Goal: Task Accomplishment & Management: Complete application form

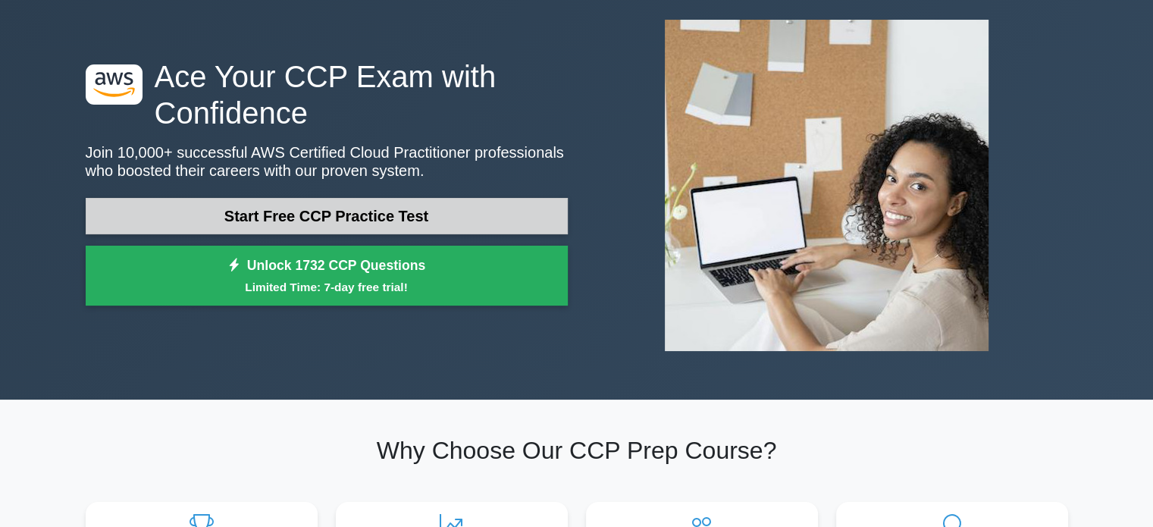
scroll to position [78, 0]
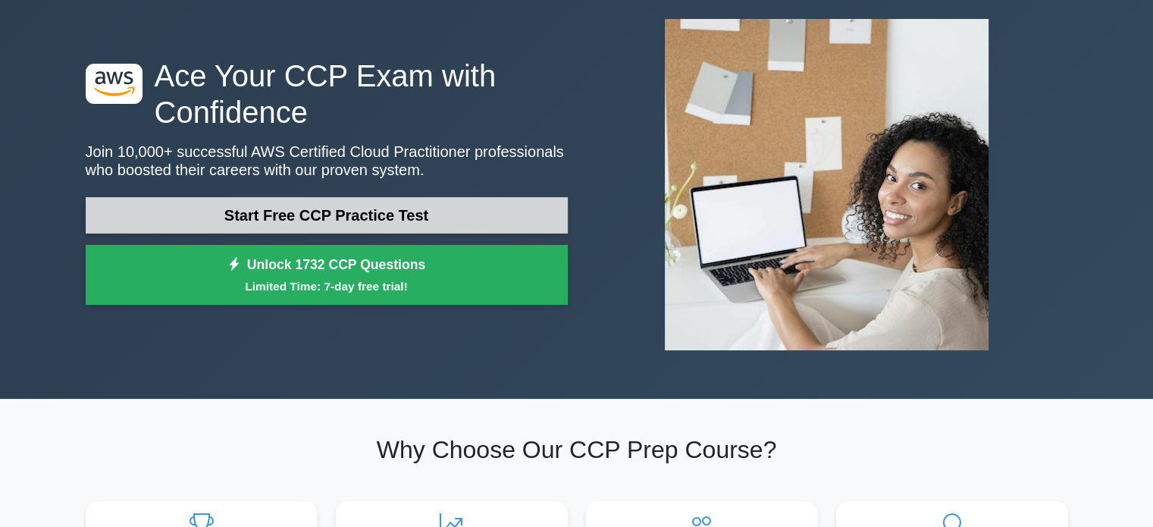
click at [342, 217] on link "Start Free CCP Practice Test" at bounding box center [327, 215] width 482 height 36
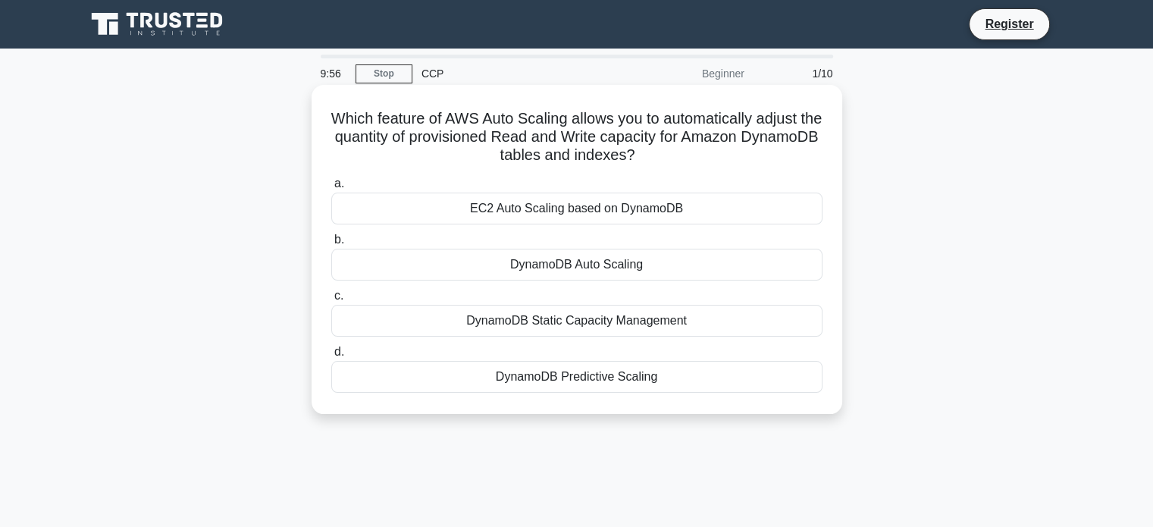
click at [487, 213] on div "EC2 Auto Scaling based on DynamoDB" at bounding box center [576, 209] width 491 height 32
click at [331, 189] on input "a. EC2 Auto Scaling based on DynamoDB" at bounding box center [331, 184] width 0 height 10
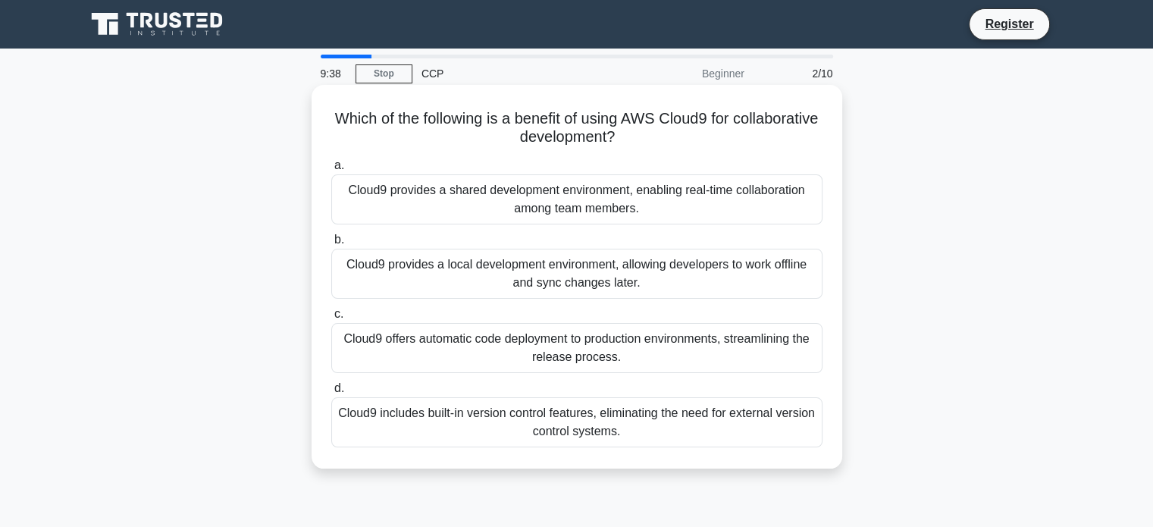
click at [625, 199] on div "Cloud9 provides a shared development environment, enabling real-time collaborat…" at bounding box center [576, 199] width 491 height 50
click at [331, 171] on input "a. Cloud9 provides a shared development environment, enabling real-time collabo…" at bounding box center [331, 166] width 0 height 10
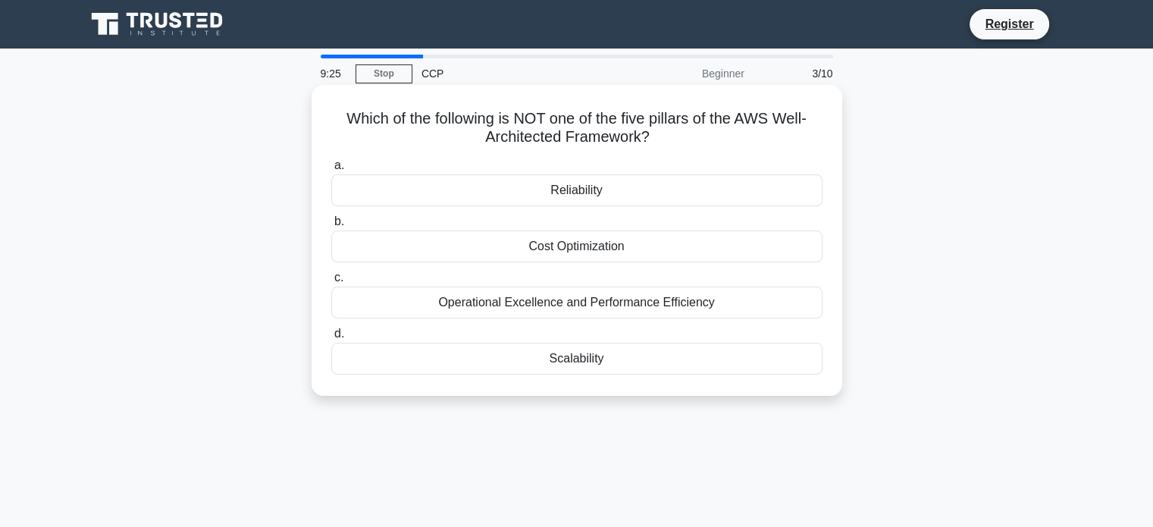
click at [588, 184] on div "Reliability" at bounding box center [576, 190] width 491 height 32
click at [331, 171] on input "a. Reliability" at bounding box center [331, 166] width 0 height 10
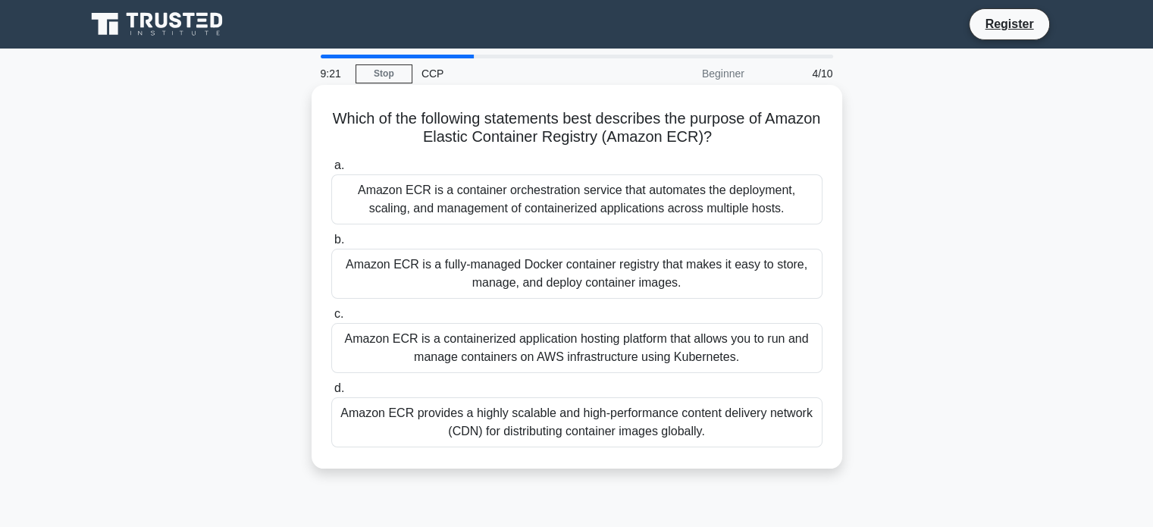
click at [503, 202] on div "Amazon ECR is a container orchestration service that automates the deployment, …" at bounding box center [576, 199] width 491 height 50
click at [331, 171] on input "a. Amazon ECR is a container orchestration service that automates the deploymen…" at bounding box center [331, 166] width 0 height 10
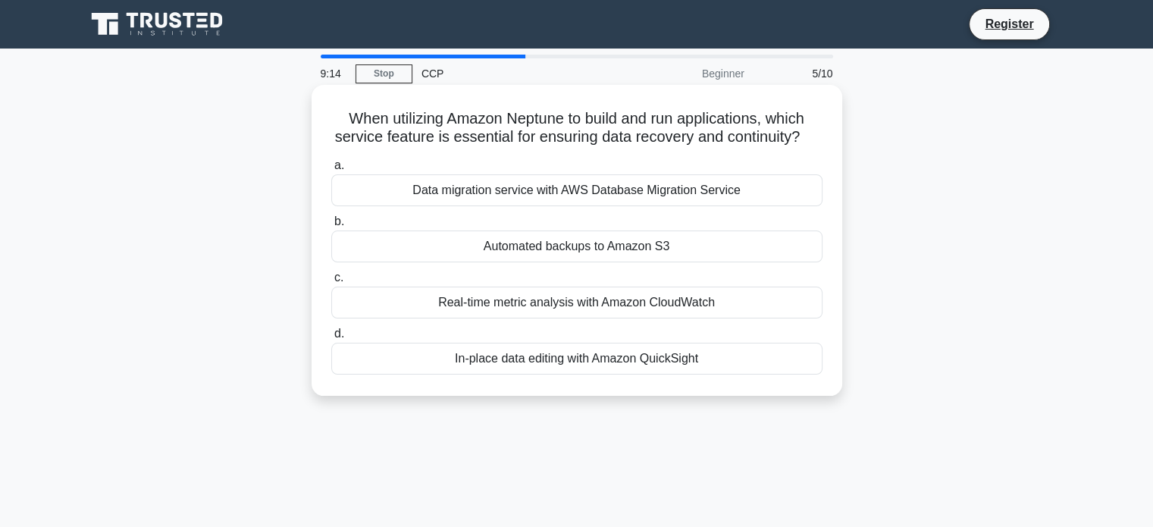
click at [528, 375] on div "In-place data editing with Amazon QuickSight" at bounding box center [576, 359] width 491 height 32
click at [331, 339] on input "d. In-place data editing with Amazon QuickSight" at bounding box center [331, 334] width 0 height 10
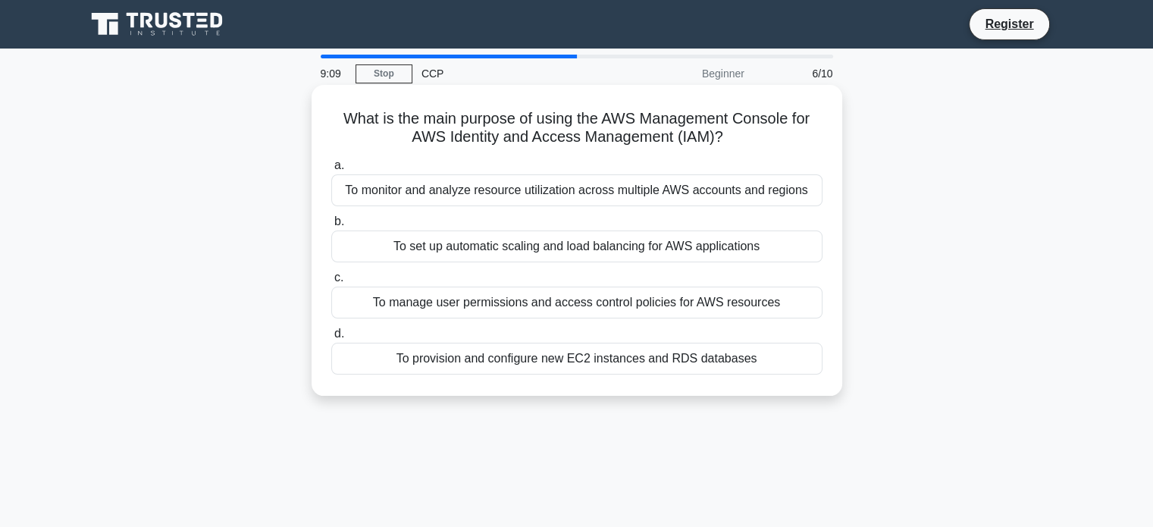
click at [571, 187] on div "To monitor and analyze resource utilization across multiple AWS accounts and re…" at bounding box center [576, 190] width 491 height 32
click at [331, 171] on input "a. To monitor and analyze resource utilization across multiple AWS accounts and…" at bounding box center [331, 166] width 0 height 10
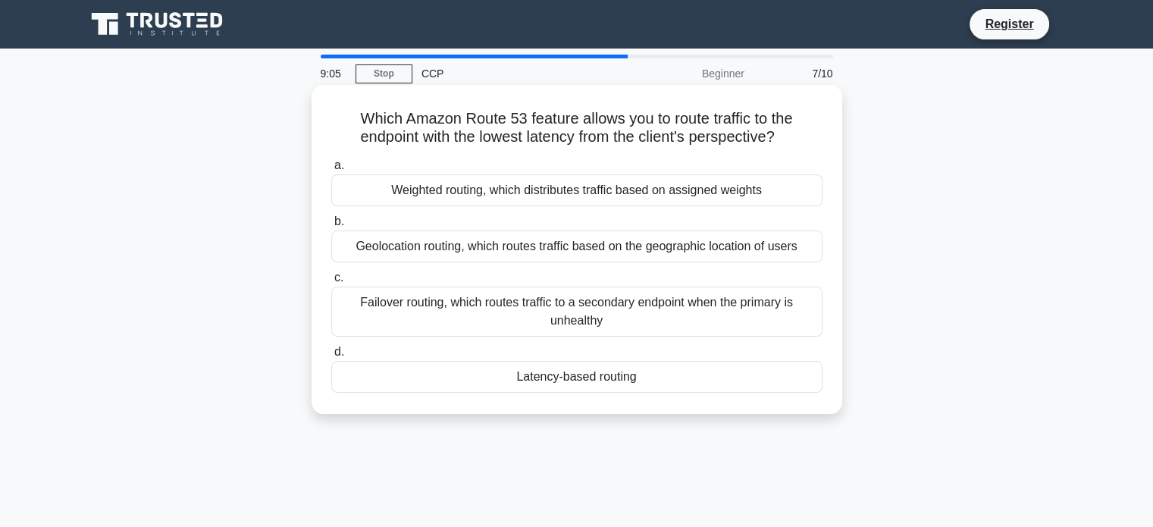
click at [494, 204] on div "Weighted routing, which distributes traffic based on assigned weights" at bounding box center [576, 190] width 491 height 32
click at [331, 171] on input "a. Weighted routing, which distributes traffic based on assigned weights" at bounding box center [331, 166] width 0 height 10
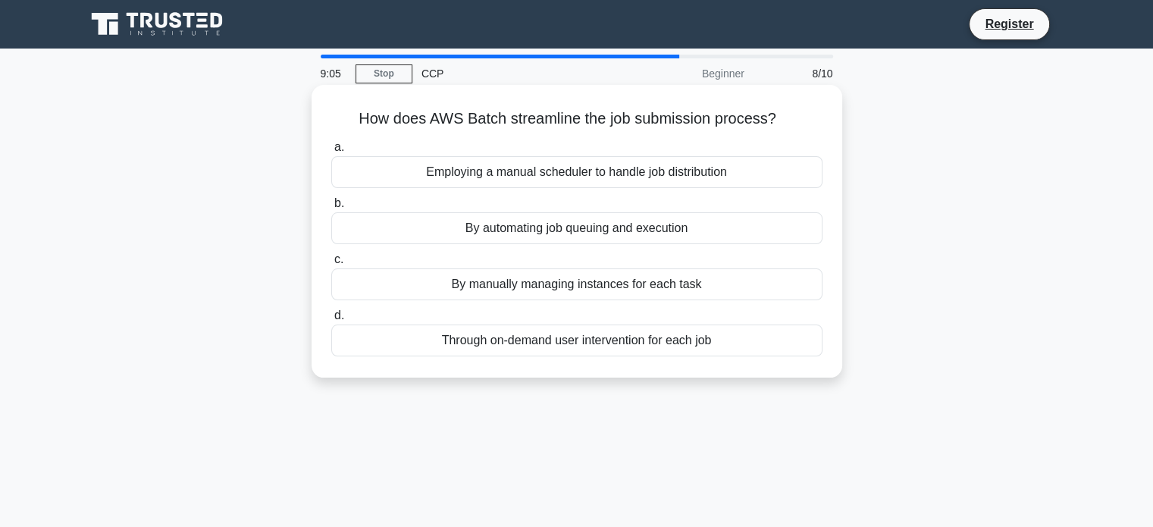
click at [509, 196] on label "b. By automating job queuing and execution" at bounding box center [576, 219] width 491 height 50
click at [331, 199] on input "b. By automating job queuing and execution" at bounding box center [331, 204] width 0 height 10
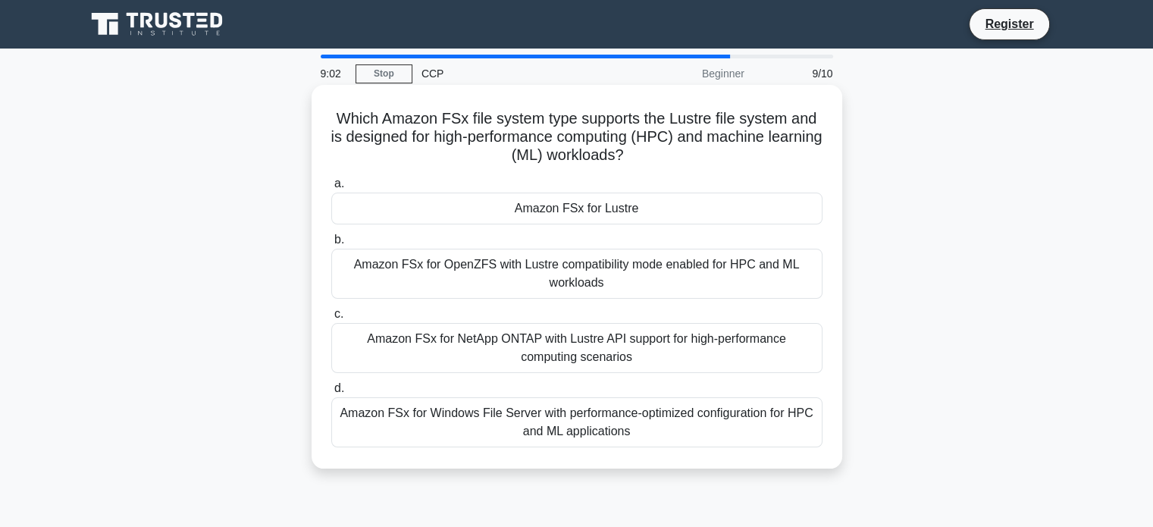
click at [528, 290] on div "Amazon FSx for OpenZFS with Lustre compatibility mode enabled for HPC and ML wo…" at bounding box center [576, 274] width 491 height 50
click at [331, 245] on input "b. Amazon FSx for OpenZFS with Lustre compatibility mode enabled for HPC and ML…" at bounding box center [331, 240] width 0 height 10
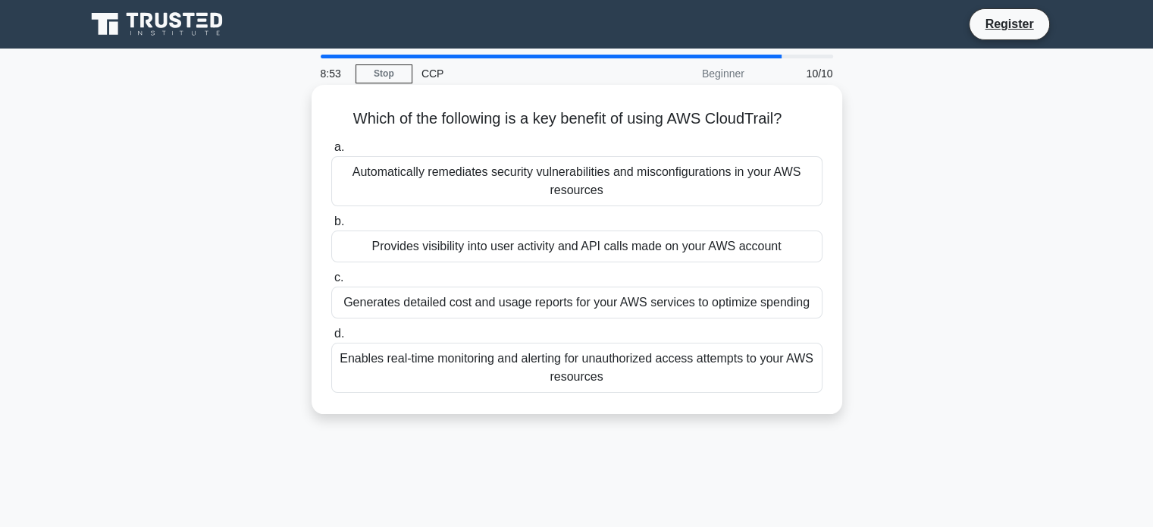
click at [576, 208] on div "a. Automatically remediates security vulnerabilities and misconfigurations in y…" at bounding box center [577, 265] width 510 height 261
click at [530, 254] on div "Provides visibility into user activity and API calls made on your AWS account" at bounding box center [576, 247] width 491 height 32
click at [331, 227] on input "b. Provides visibility into user activity and API calls made on your AWS account" at bounding box center [331, 222] width 0 height 10
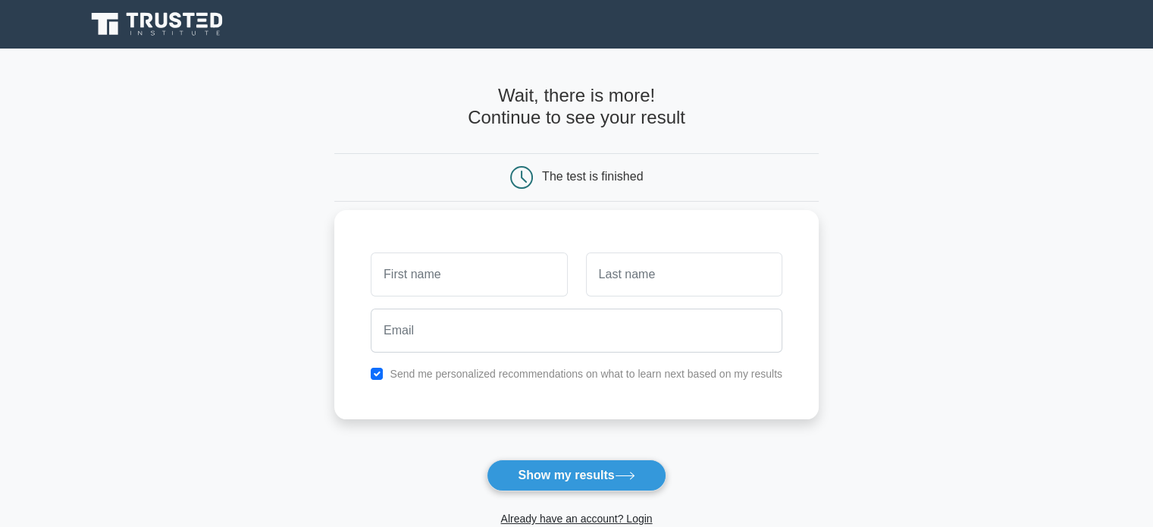
click at [450, 284] on input "text" at bounding box center [469, 275] width 196 height 44
type input "[PERSON_NAME]"
click at [619, 289] on input "text" at bounding box center [684, 275] width 196 height 44
type input "Bandekar"
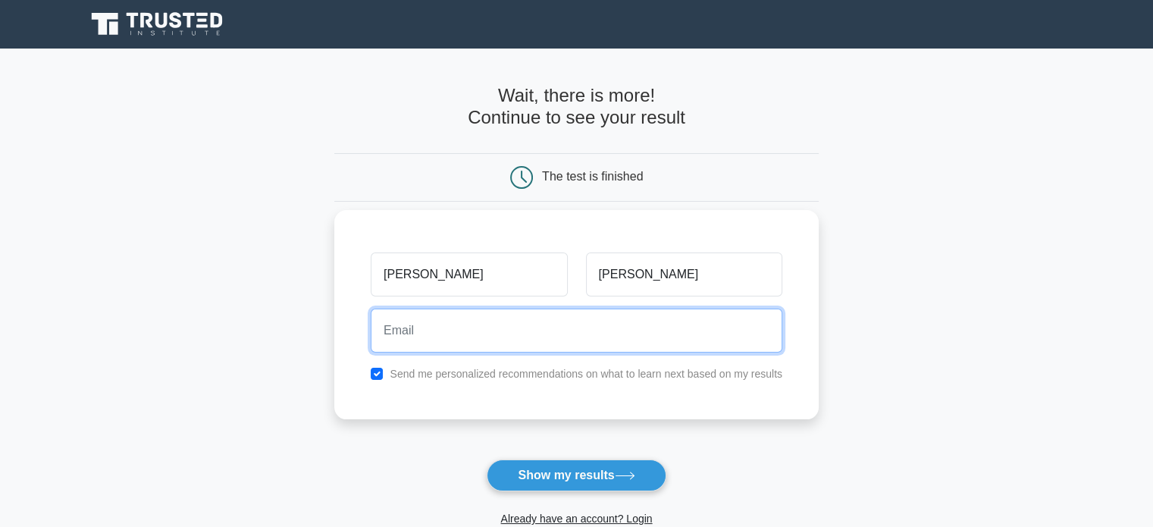
click at [523, 336] on input "email" at bounding box center [577, 331] width 412 height 44
type input "shraddhabandekar4743@gmail.com"
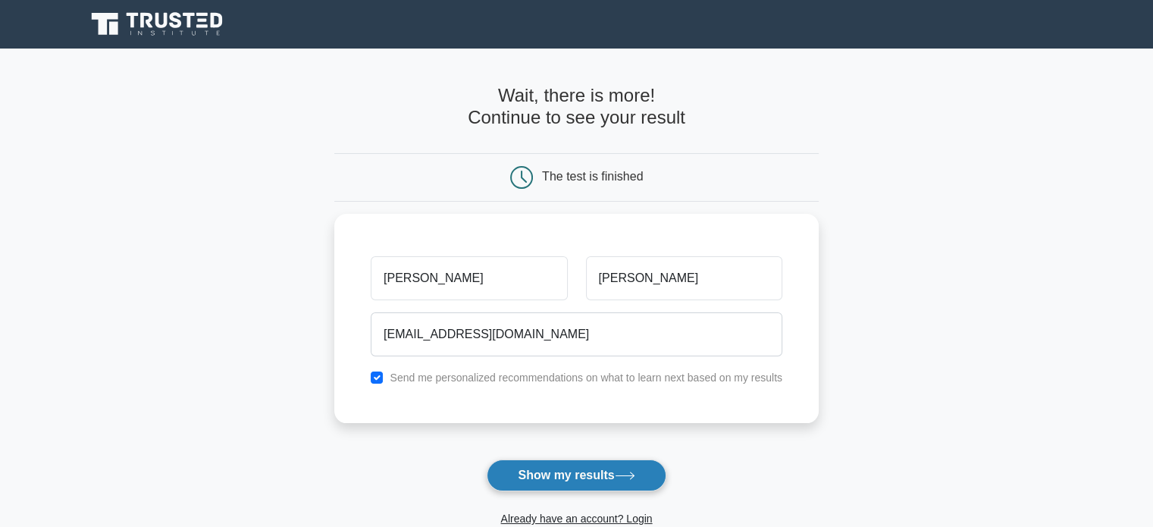
click at [525, 474] on button "Show my results" at bounding box center [576, 476] width 179 height 32
